Goal: Task Accomplishment & Management: Complete application form

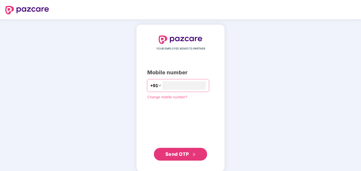
type input "**********"
click at [178, 156] on span "Send OTP" at bounding box center [177, 154] width 24 height 6
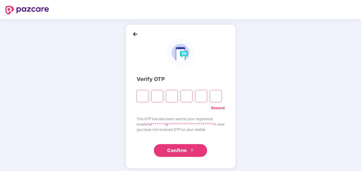
type input "*"
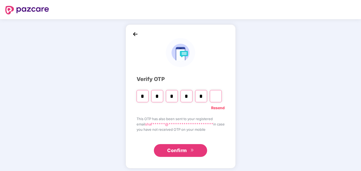
type input "*"
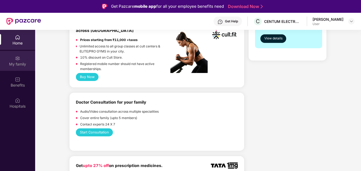
scroll to position [239, 0]
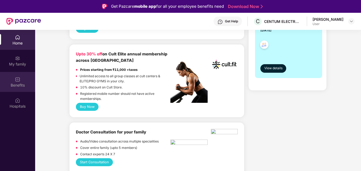
click at [27, 84] on div "Benefits" at bounding box center [17, 84] width 35 height 5
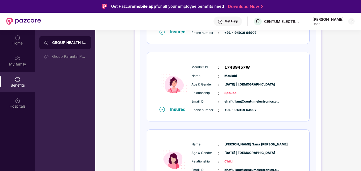
scroll to position [160, 0]
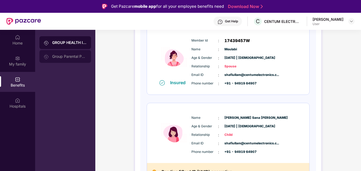
click at [61, 58] on div "Group Parental Policy" at bounding box center [69, 56] width 35 height 4
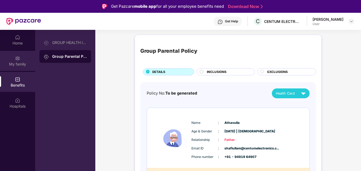
click at [22, 58] on div "My family" at bounding box center [17, 61] width 35 height 20
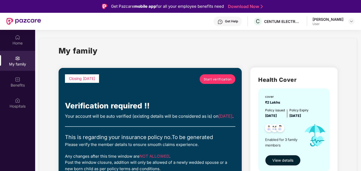
click at [229, 82] on link "Start verification" at bounding box center [217, 79] width 36 height 10
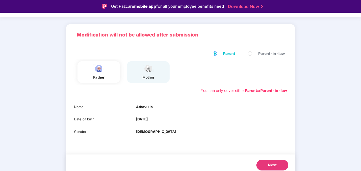
scroll to position [31, 0]
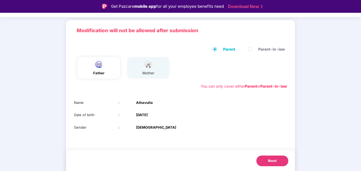
click at [270, 159] on span "Next" at bounding box center [272, 160] width 9 height 5
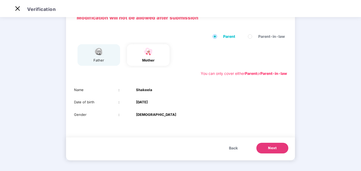
click at [270, 149] on span "Next" at bounding box center [272, 147] width 9 height 5
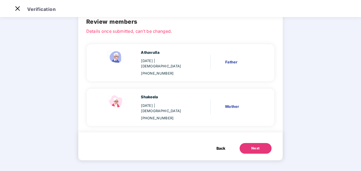
scroll to position [15, 0]
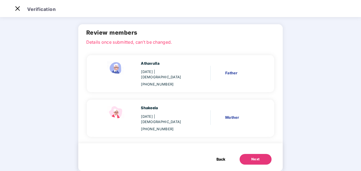
click at [258, 154] on button "Next" at bounding box center [255, 159] width 32 height 11
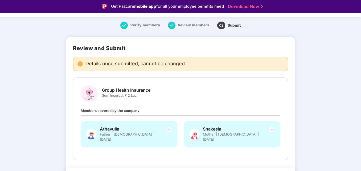
scroll to position [29, 0]
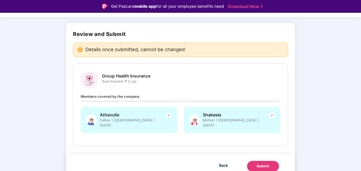
click at [261, 163] on div "Submit" at bounding box center [262, 165] width 13 height 5
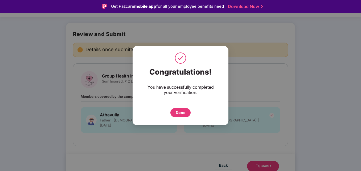
click at [178, 114] on div "Done" at bounding box center [180, 113] width 10 height 6
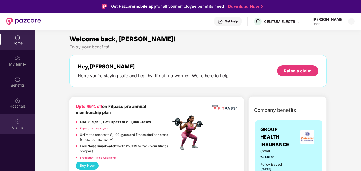
click at [19, 116] on div "Claims" at bounding box center [17, 124] width 35 height 20
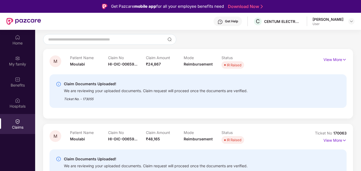
scroll to position [53, 0]
